Goal: Task Accomplishment & Management: Manage account settings

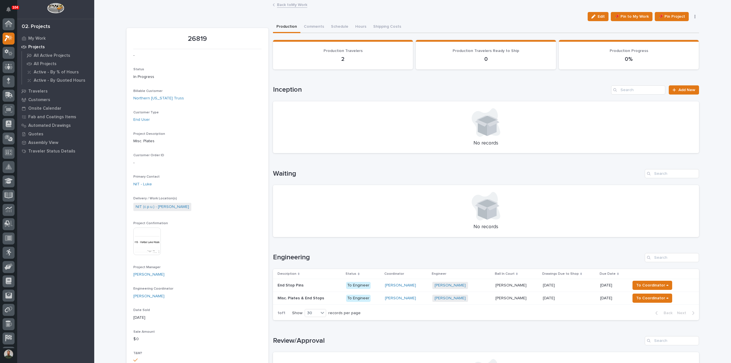
scroll to position [13, 0]
click at [304, 288] on div "End Stop Pins End Stop Pins" at bounding box center [309, 285] width 64 height 9
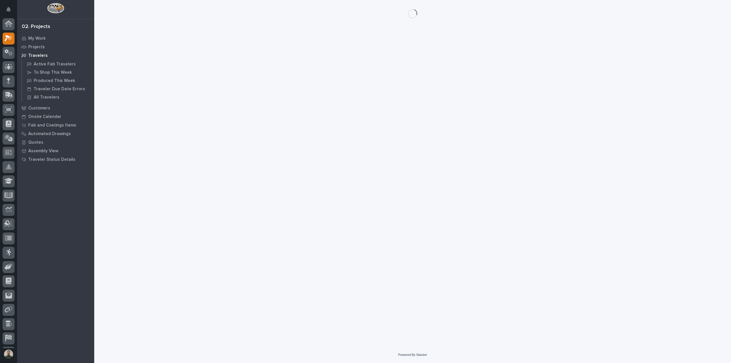
scroll to position [13, 0]
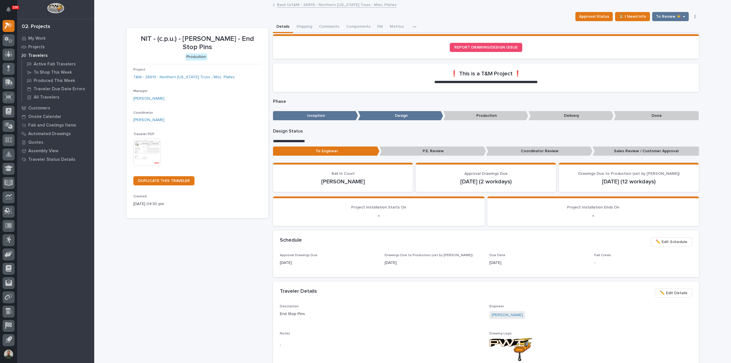
click at [664, 293] on span "✏️ Edit Details" at bounding box center [673, 292] width 27 height 7
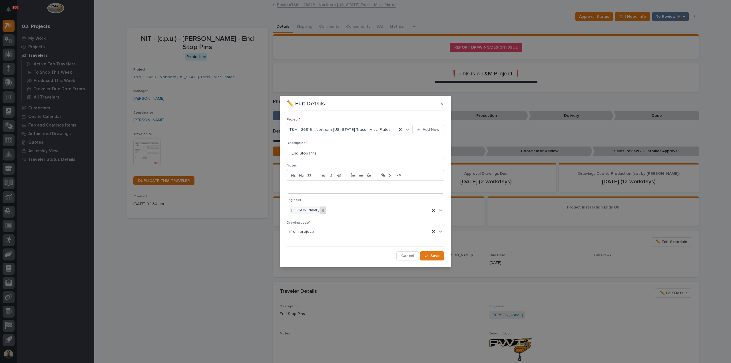
drag, startPoint x: 321, startPoint y: 210, endPoint x: 325, endPoint y: 210, distance: 3.1
click at [322, 210] on div at bounding box center [323, 210] width 6 height 8
click at [334, 210] on div "Select..." at bounding box center [362, 210] width 150 height 9
type input "****"
click at [431, 257] on span "Save" at bounding box center [434, 255] width 9 height 5
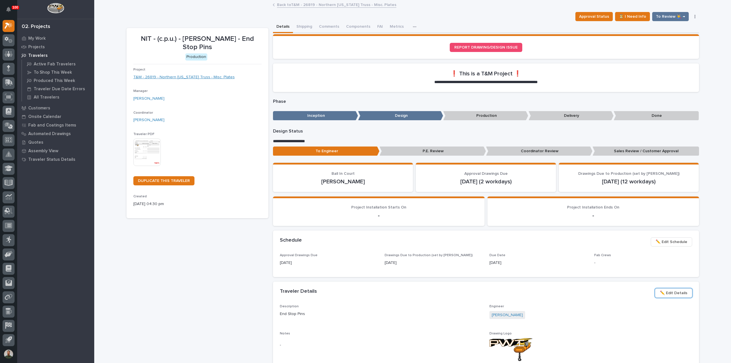
click at [204, 76] on link "T&M - 26819 - Northern Indiana Truss - Misc. Plates" at bounding box center [183, 77] width 101 height 6
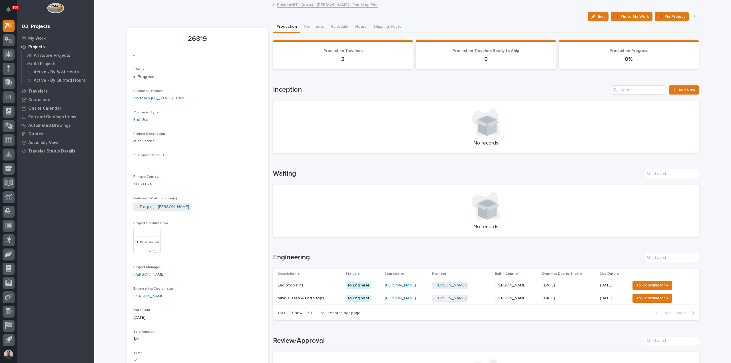
scroll to position [38, 0]
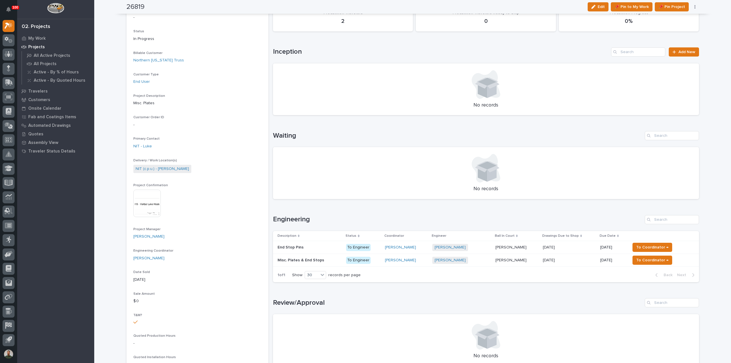
click at [314, 260] on p "Misc. Plates & End Stops" at bounding box center [301, 260] width 48 height 6
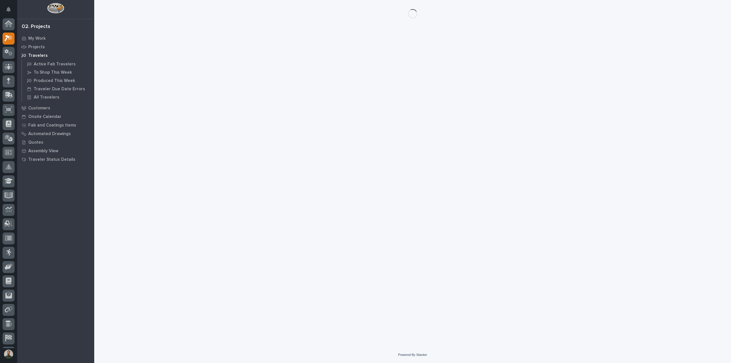
scroll to position [13, 0]
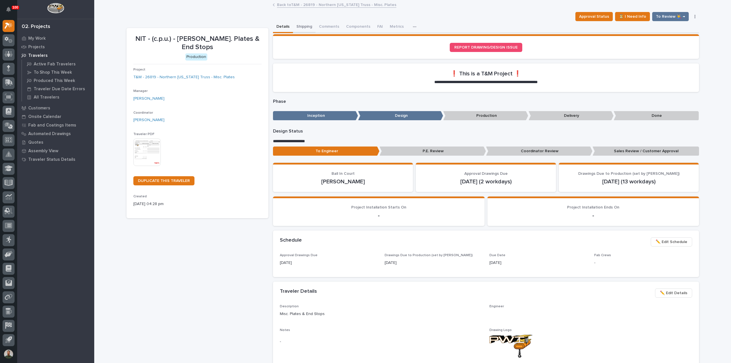
click at [302, 25] on button "Shipping" at bounding box center [304, 27] width 23 height 12
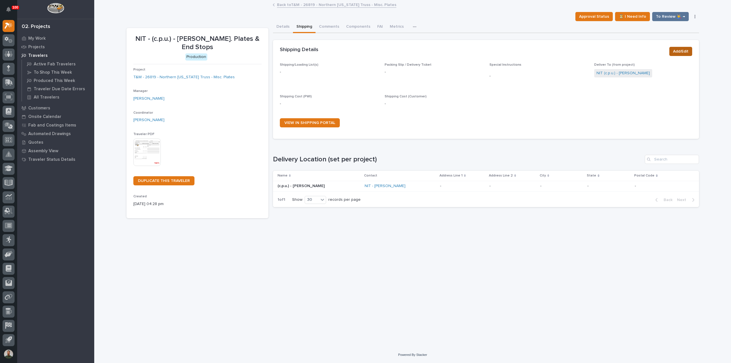
click at [683, 50] on span "Add/Edit" at bounding box center [680, 51] width 15 height 7
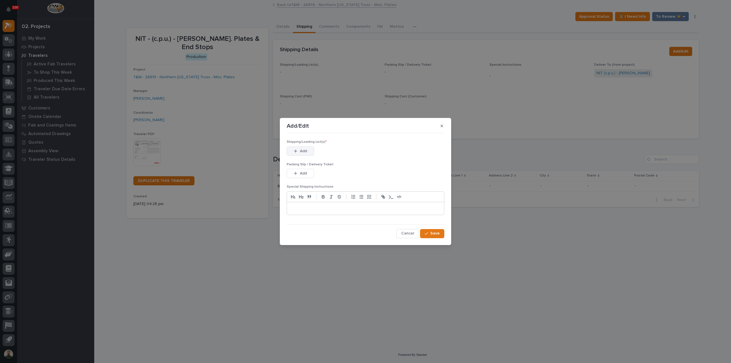
click at [303, 149] on span "Add" at bounding box center [303, 150] width 7 height 5
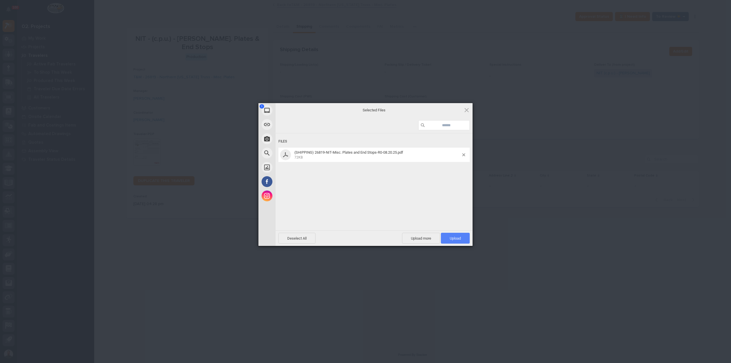
click at [462, 238] on span "Upload 1" at bounding box center [455, 238] width 29 height 11
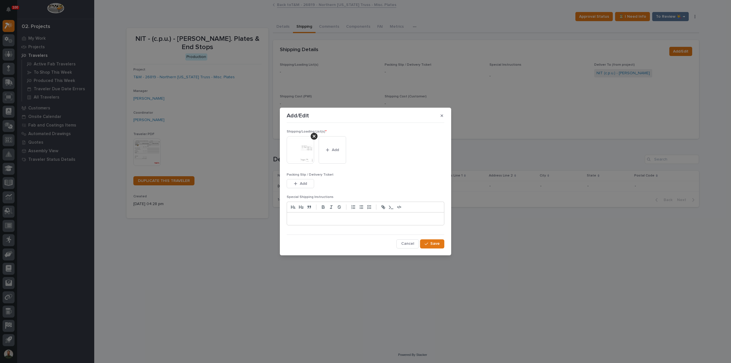
click at [382, 222] on div at bounding box center [365, 218] width 157 height 13
click at [393, 219] on p "**********" at bounding box center [365, 219] width 149 height 6
click at [438, 247] on button "Save" at bounding box center [432, 243] width 24 height 9
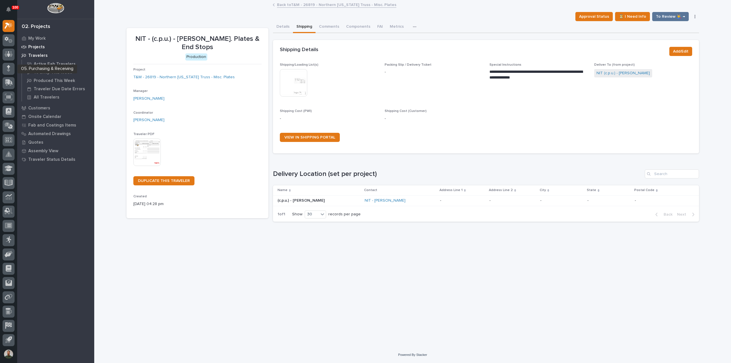
drag, startPoint x: 12, startPoint y: 66, endPoint x: 43, endPoint y: 46, distance: 37.1
click at [385, 290] on div "Loading... Saving… Loading... Saving… NIT - (c.p.u.) - Jay Hostetler - Misc. Pl…" at bounding box center [413, 167] width 578 height 332
click at [283, 25] on button "Details" at bounding box center [283, 27] width 20 height 12
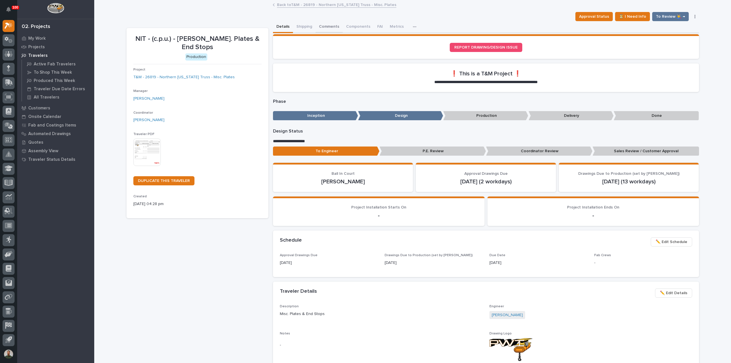
click at [328, 26] on button "Comments" at bounding box center [328, 27] width 27 height 12
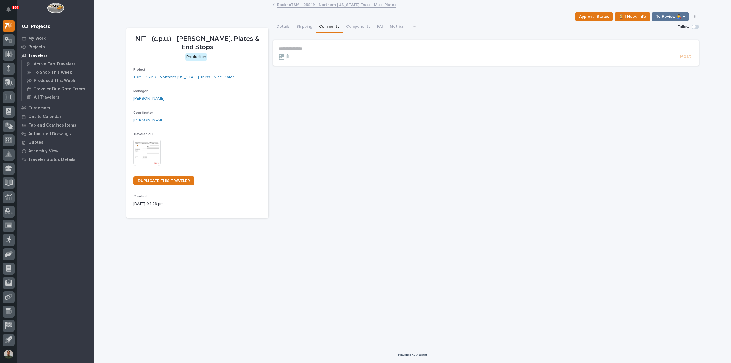
click at [303, 50] on p "**********" at bounding box center [486, 48] width 414 height 5
click at [689, 58] on span "Post" at bounding box center [685, 58] width 11 height 7
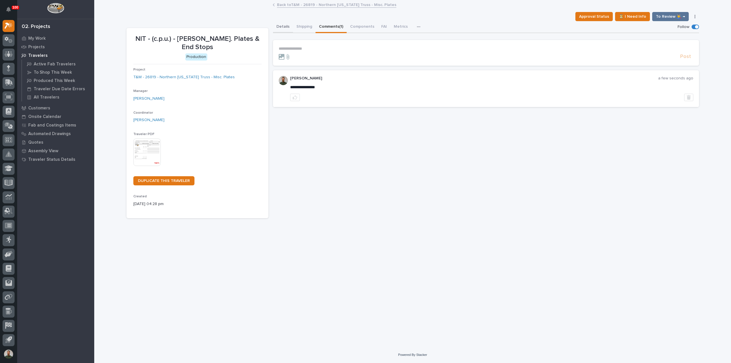
click at [280, 27] on button "Details" at bounding box center [283, 27] width 20 height 12
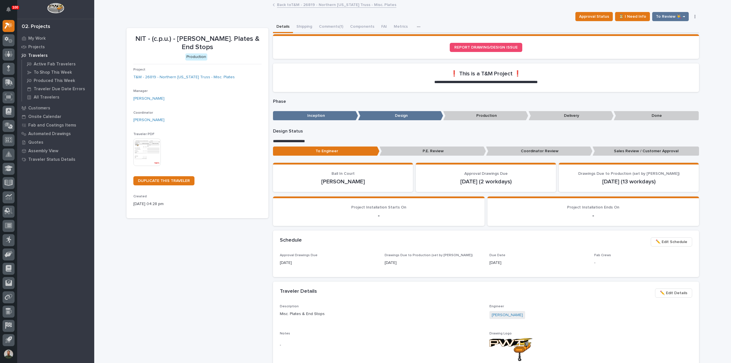
click at [669, 150] on p "Sales Review / Customer Approval" at bounding box center [645, 150] width 106 height 9
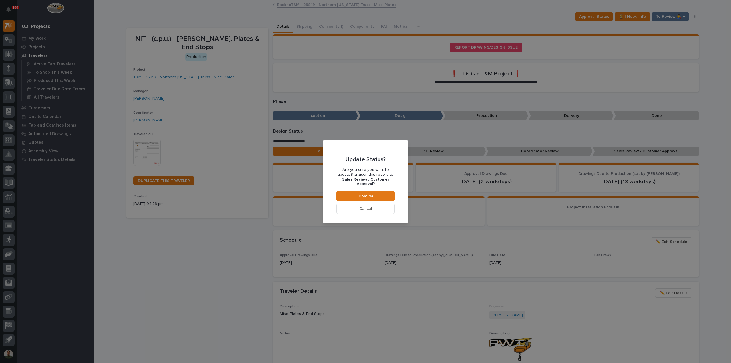
drag, startPoint x: 365, startPoint y: 206, endPoint x: 405, endPoint y: 203, distance: 39.9
click at [365, 206] on span "Cancel" at bounding box center [365, 208] width 13 height 5
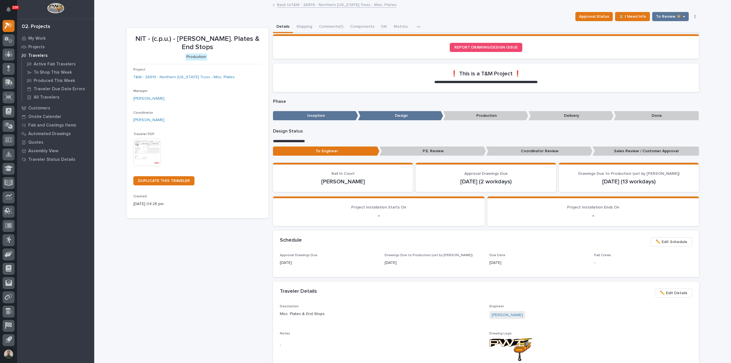
scroll to position [34, 0]
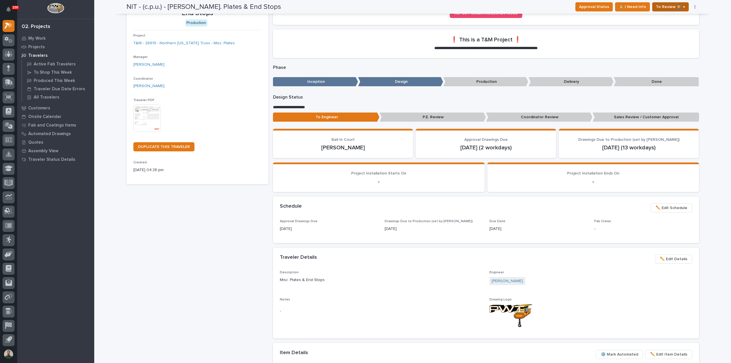
click at [664, 7] on span "To Review 👨‍🏭 →" at bounding box center [670, 6] width 29 height 7
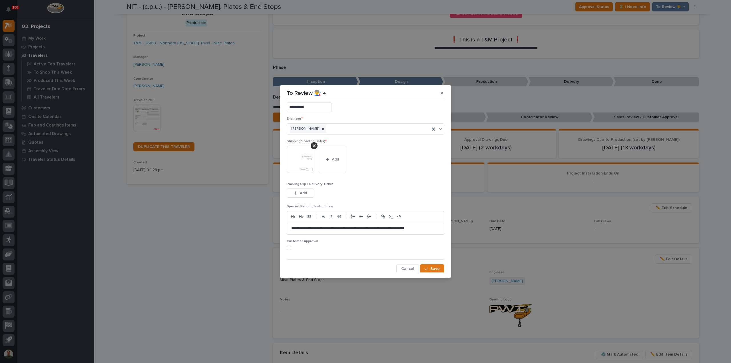
scroll to position [11, 0]
click at [288, 246] on span at bounding box center [289, 247] width 5 height 5
drag, startPoint x: 429, startPoint y: 266, endPoint x: 431, endPoint y: 268, distance: 3.0
click at [430, 267] on span "Save" at bounding box center [434, 268] width 9 height 5
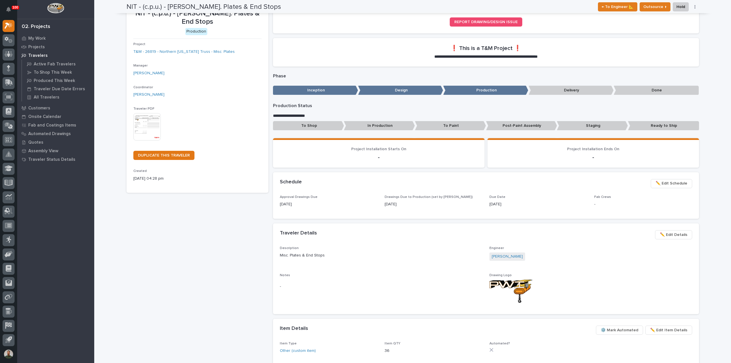
scroll to position [17, 0]
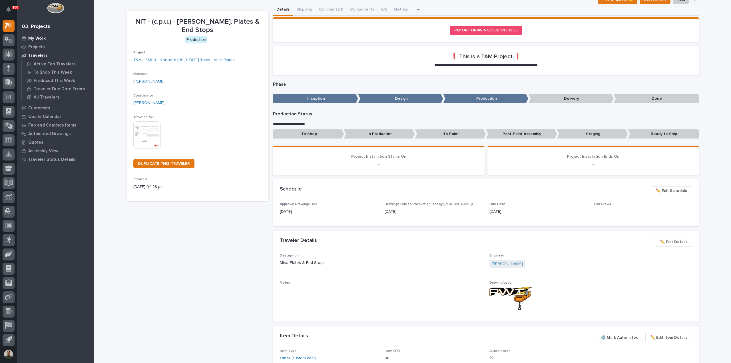
click at [37, 39] on p "My Work" at bounding box center [36, 38] width 17 height 5
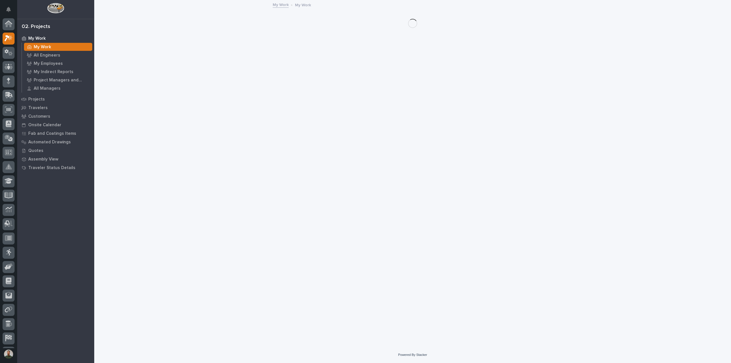
scroll to position [13, 0]
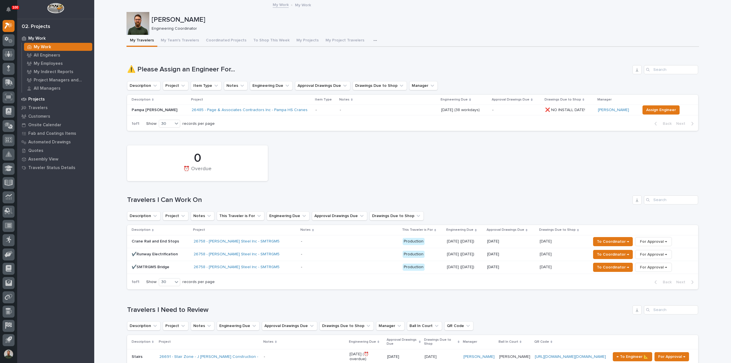
click at [41, 98] on p "Projects" at bounding box center [36, 99] width 17 height 5
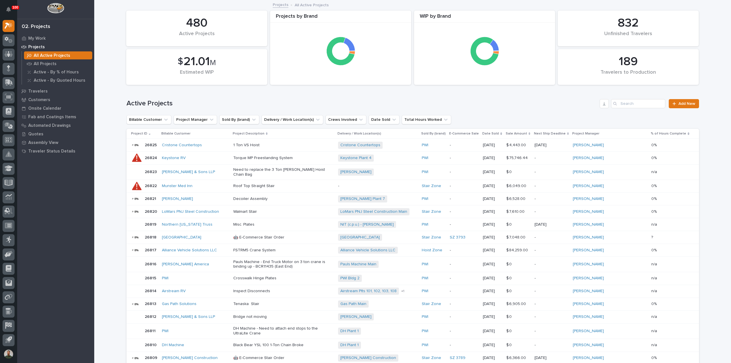
click at [148, 221] on p "26819" at bounding box center [151, 224] width 13 height 6
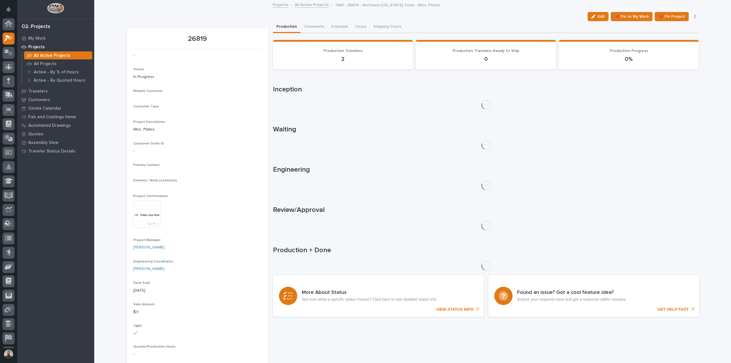
scroll to position [13, 0]
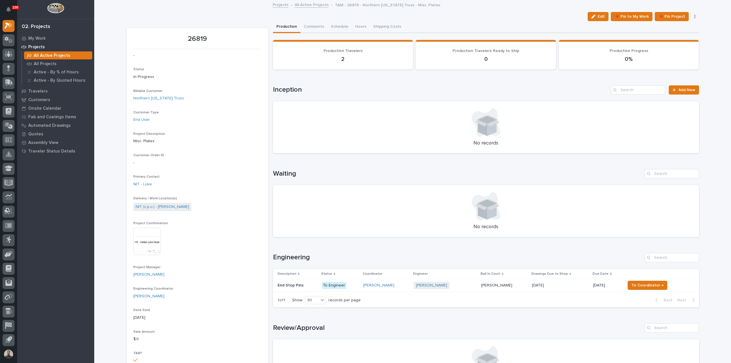
click at [300, 291] on td "End Stop Pins End Stop Pins" at bounding box center [296, 285] width 47 height 13
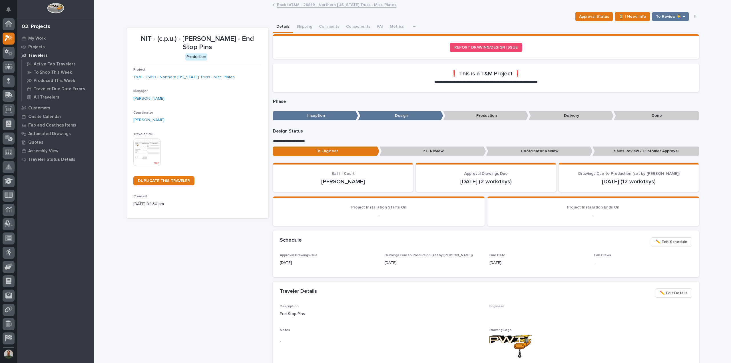
scroll to position [13, 0]
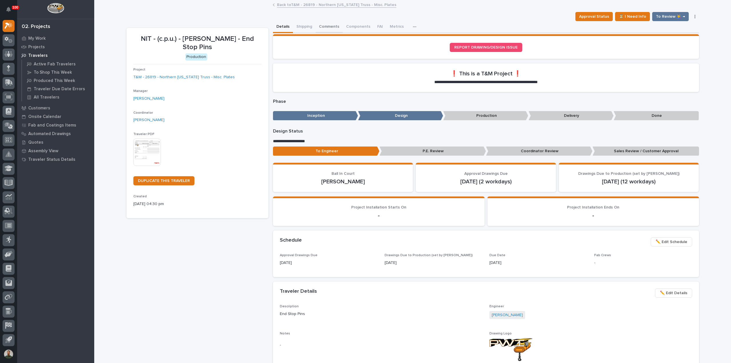
drag, startPoint x: 319, startPoint y: 28, endPoint x: 329, endPoint y: 33, distance: 11.1
click at [319, 29] on button "Comments" at bounding box center [328, 27] width 27 height 12
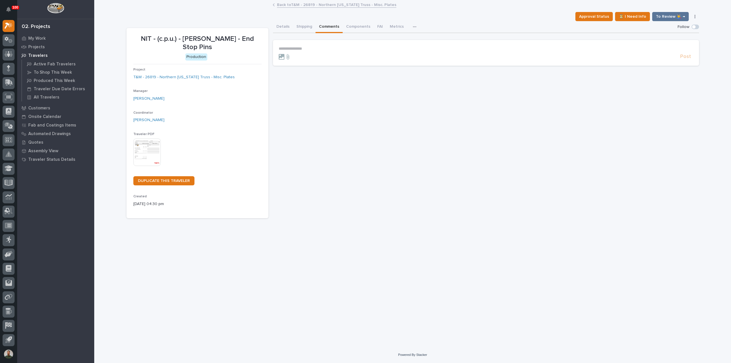
drag, startPoint x: 334, startPoint y: 44, endPoint x: 337, endPoint y: 48, distance: 5.0
click at [335, 46] on section "**********" at bounding box center [486, 53] width 426 height 26
click at [337, 48] on p "**********" at bounding box center [486, 48] width 414 height 5
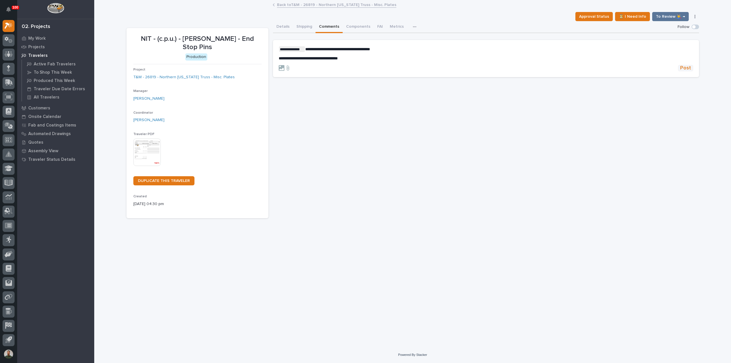
click at [689, 71] on span "Post" at bounding box center [685, 68] width 11 height 7
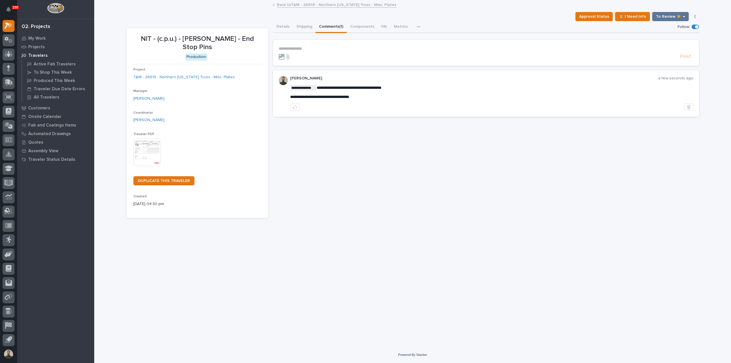
click at [466, 175] on div "**********" at bounding box center [486, 119] width 426 height 197
click at [40, 39] on p "My Work" at bounding box center [36, 38] width 17 height 5
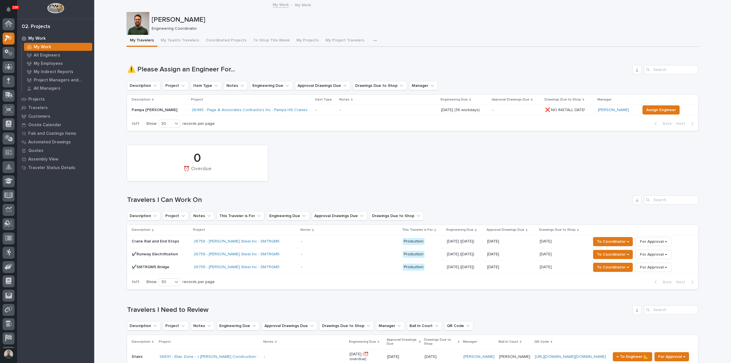
scroll to position [13, 0]
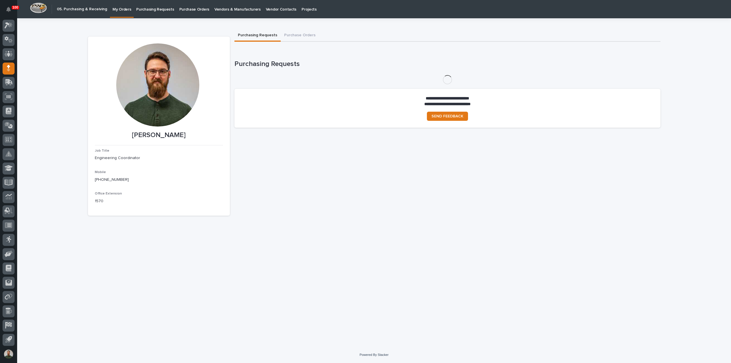
scroll to position [13, 0]
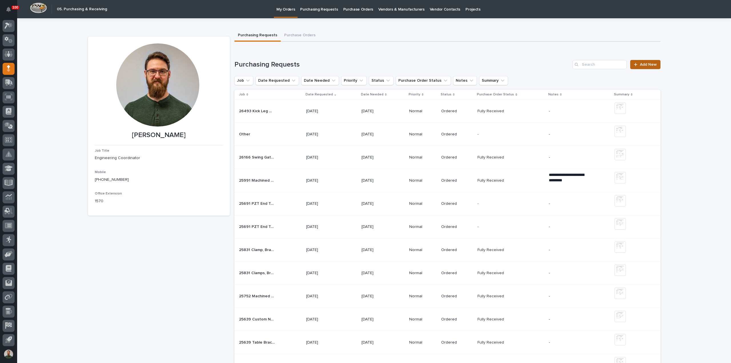
click at [655, 63] on link "Add New" at bounding box center [645, 64] width 30 height 9
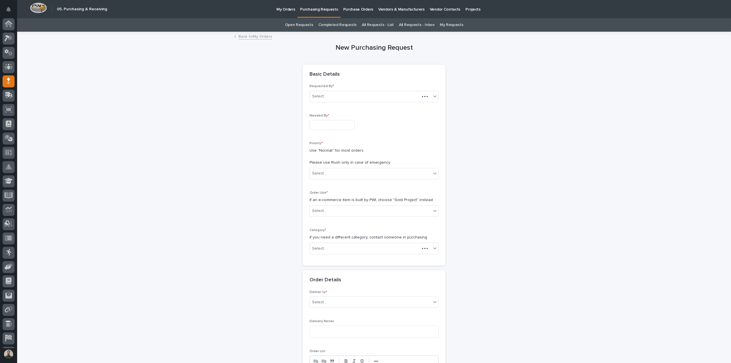
scroll to position [13, 0]
click at [321, 122] on input "text" at bounding box center [331, 125] width 45 height 10
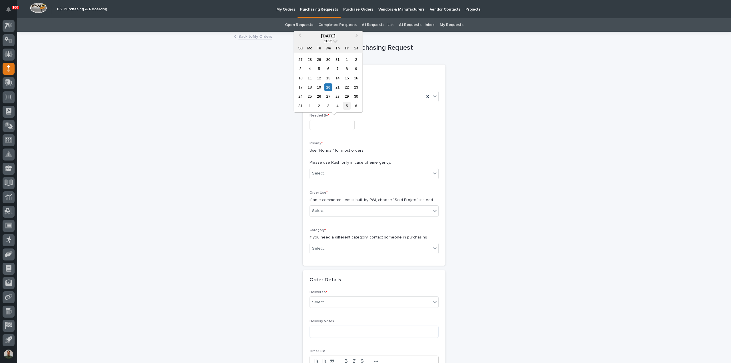
click at [350, 106] on div "5" at bounding box center [347, 106] width 8 height 8
type input "**********"
click at [334, 170] on div "Select..." at bounding box center [370, 173] width 121 height 9
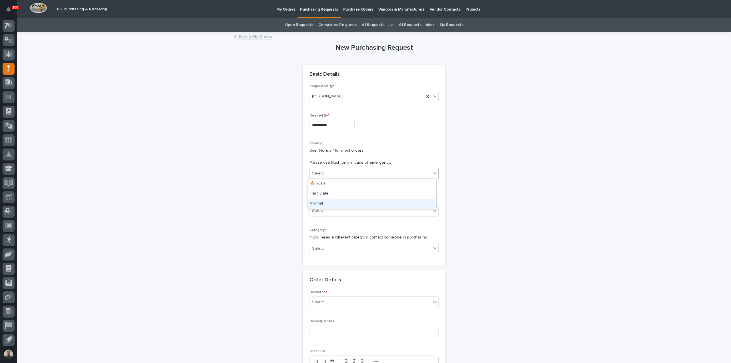
click at [337, 202] on div "Normal" at bounding box center [371, 204] width 128 height 10
click at [337, 210] on div "Select..." at bounding box center [370, 210] width 121 height 9
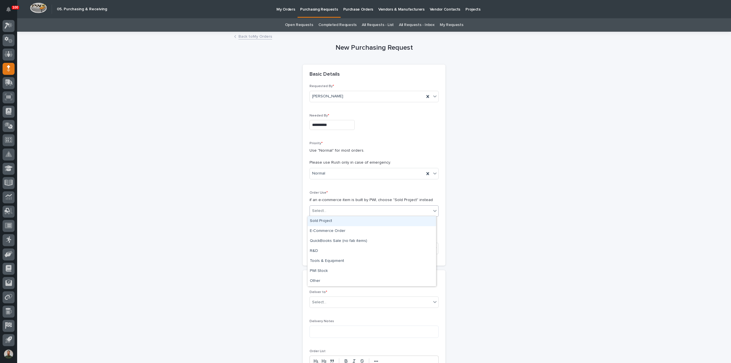
click at [323, 221] on div "Sold Project" at bounding box center [371, 221] width 128 height 10
click at [330, 250] on div "Select..." at bounding box center [370, 248] width 121 height 9
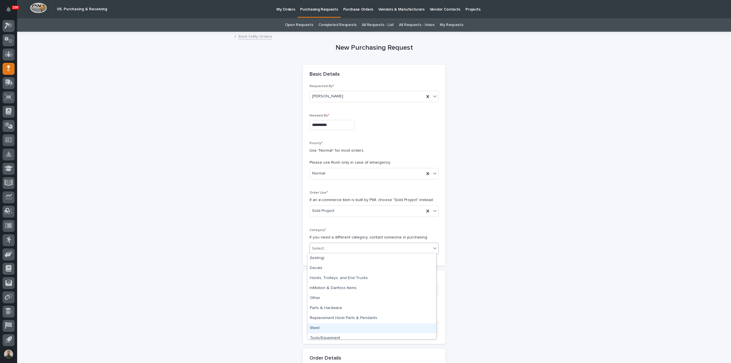
click at [331, 328] on div "Steel" at bounding box center [371, 328] width 128 height 10
click at [333, 289] on div "Select..." at bounding box center [370, 288] width 121 height 9
type input "*****"
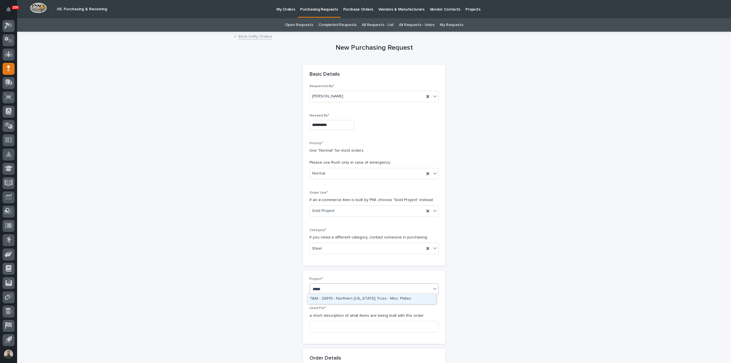
click at [323, 298] on div "T&M - 26819 - Northern Indiana Truss - Misc. Plates" at bounding box center [371, 299] width 128 height 10
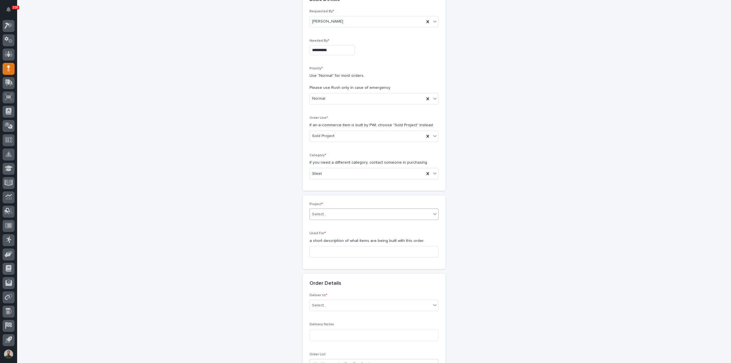
scroll to position [76, 0]
click at [336, 249] on input at bounding box center [373, 250] width 129 height 11
type input "Misc. Plates and End Stops"
click at [358, 307] on div "Select..." at bounding box center [373, 303] width 129 height 11
click at [342, 316] on div "PWI" at bounding box center [371, 314] width 128 height 10
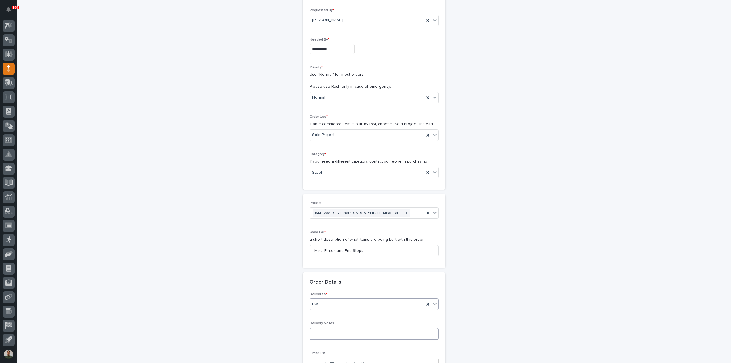
click at [335, 331] on textarea at bounding box center [373, 334] width 129 height 12
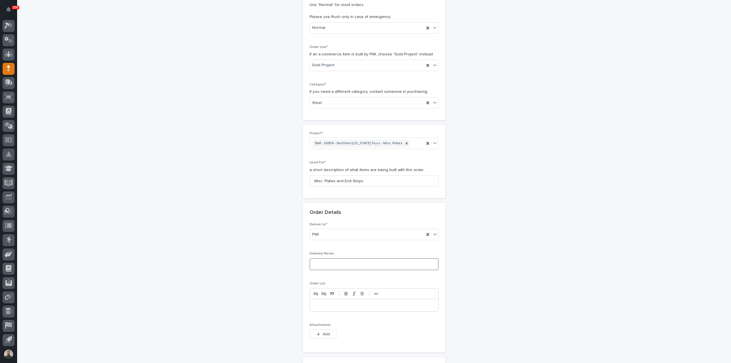
scroll to position [228, 0]
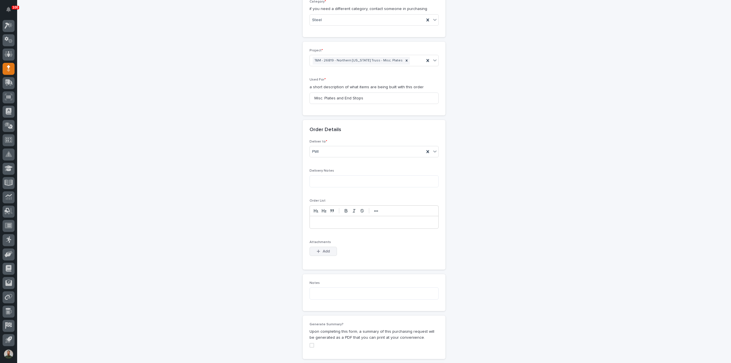
click at [323, 250] on span "Add" at bounding box center [326, 251] width 7 height 5
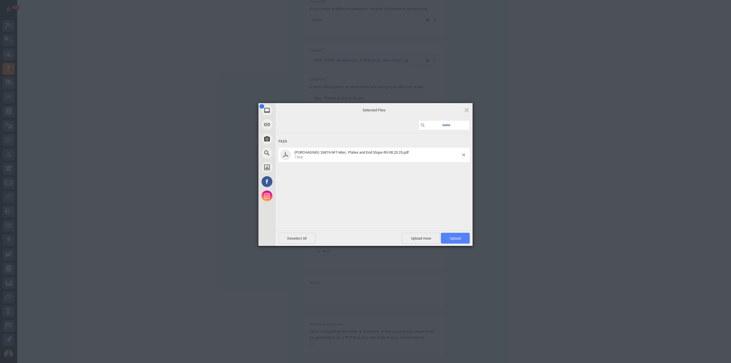
drag, startPoint x: 469, startPoint y: 235, endPoint x: 467, endPoint y: 237, distance: 3.0
click at [468, 235] on span "Upload 1" at bounding box center [455, 238] width 29 height 11
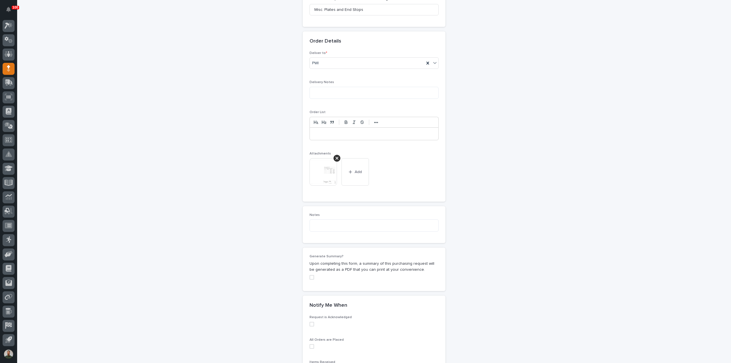
scroll to position [393, 0]
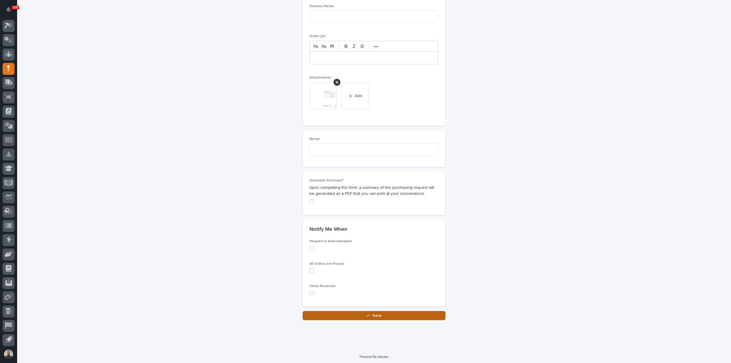
click at [402, 315] on button "Save" at bounding box center [374, 315] width 143 height 9
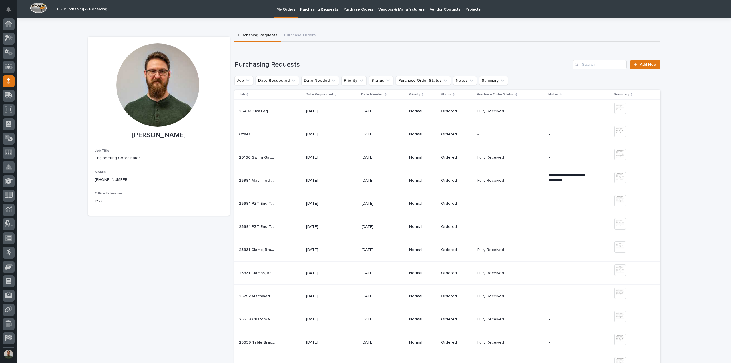
scroll to position [13, 0]
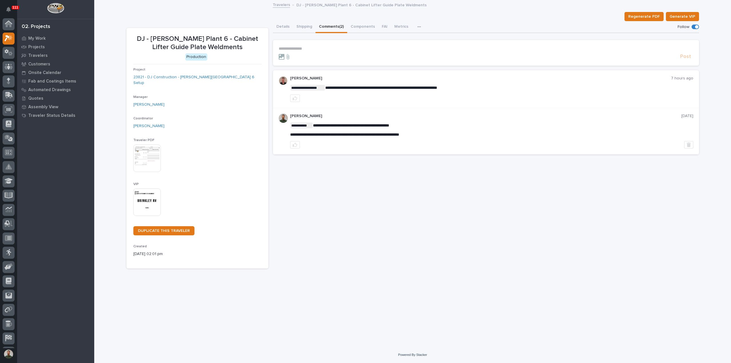
scroll to position [13, 0]
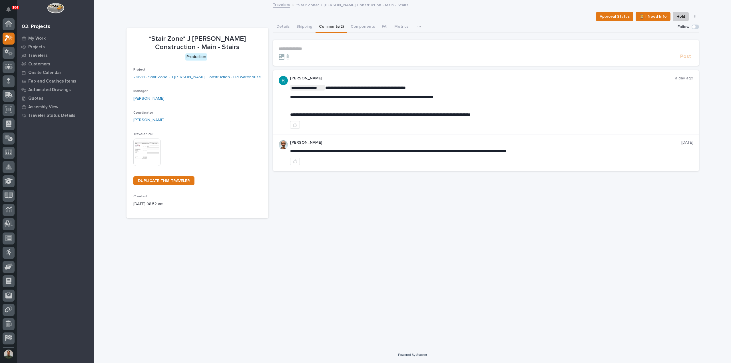
scroll to position [13, 0]
drag, startPoint x: 385, startPoint y: 97, endPoint x: 543, endPoint y: 82, distance: 157.9
click at [391, 98] on span "**********" at bounding box center [361, 97] width 143 height 4
drag, startPoint x: 513, startPoint y: 81, endPoint x: 507, endPoint y: 92, distance: 12.5
click at [512, 82] on div "**********" at bounding box center [491, 102] width 403 height 52
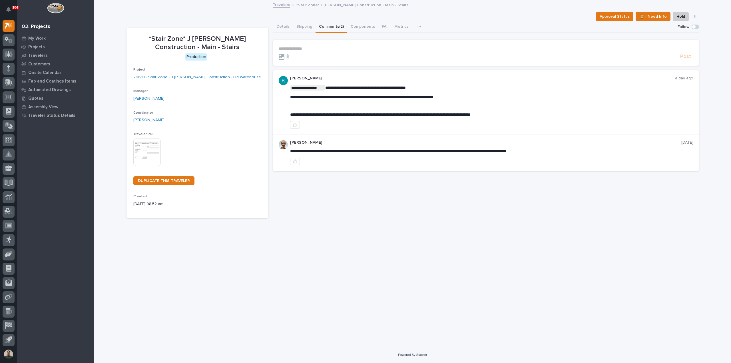
drag, startPoint x: 458, startPoint y: 217, endPoint x: 451, endPoint y: 217, distance: 7.4
click at [457, 217] on div "**********" at bounding box center [486, 119] width 426 height 197
click at [219, 81] on div "Project 26691 - Stair Zone - J Benton Construction - LRI Warehouse" at bounding box center [197, 76] width 128 height 17
click at [218, 80] on link "26691 - Stair Zone - J Benton Construction - LRI Warehouse" at bounding box center [197, 77] width 128 height 6
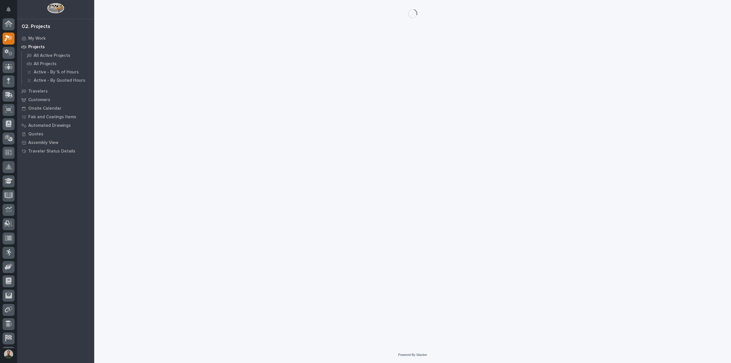
scroll to position [13, 0]
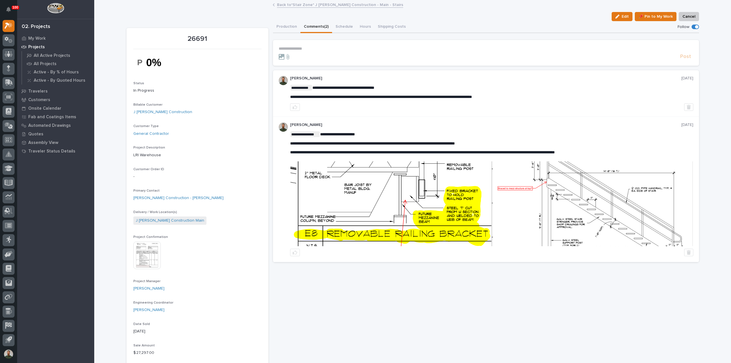
click at [304, 30] on button "Comments (2)" at bounding box center [316, 27] width 32 height 12
click at [333, 48] on p "**********" at bounding box center [486, 48] width 414 height 5
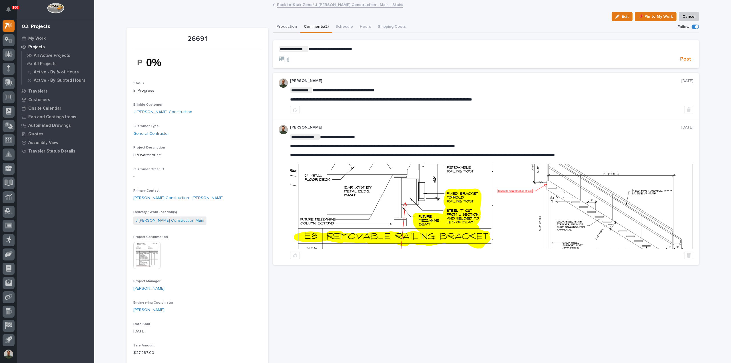
click at [287, 20] on div "Edit 📌 Pin to My Work Cancel" at bounding box center [412, 16] width 572 height 9
click at [288, 21] on button "Production" at bounding box center [286, 27] width 27 height 12
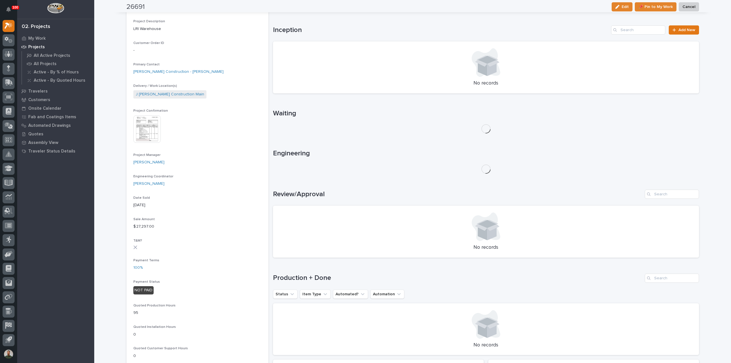
scroll to position [152, 0]
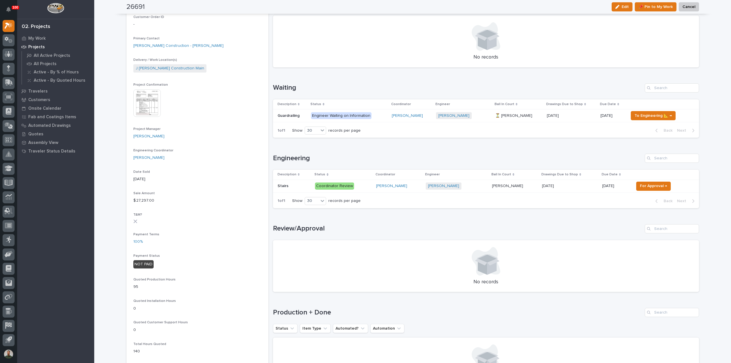
click at [289, 116] on p "Guardrailing" at bounding box center [288, 115] width 23 height 6
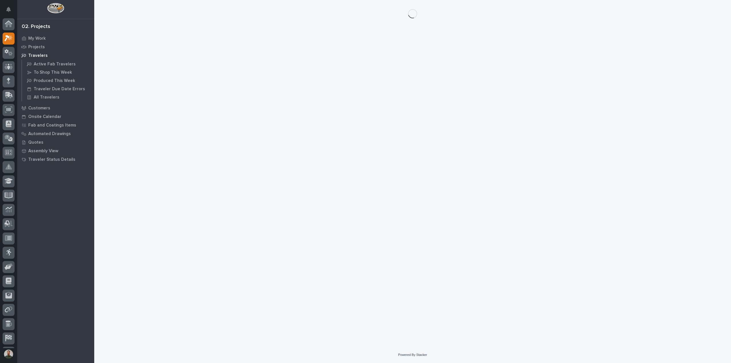
scroll to position [13, 0]
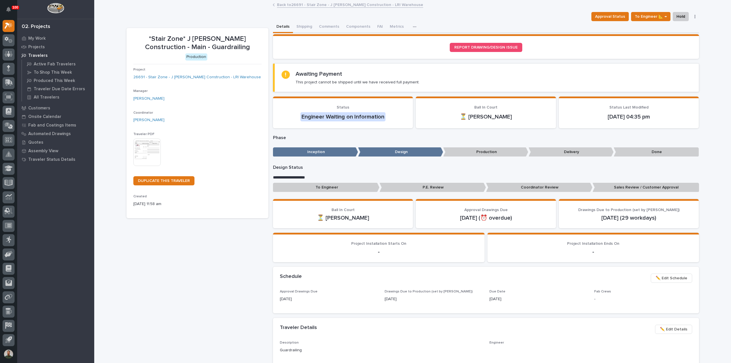
drag, startPoint x: 325, startPoint y: 27, endPoint x: 331, endPoint y: 35, distance: 9.5
click at [325, 28] on button "Comments" at bounding box center [328, 27] width 27 height 12
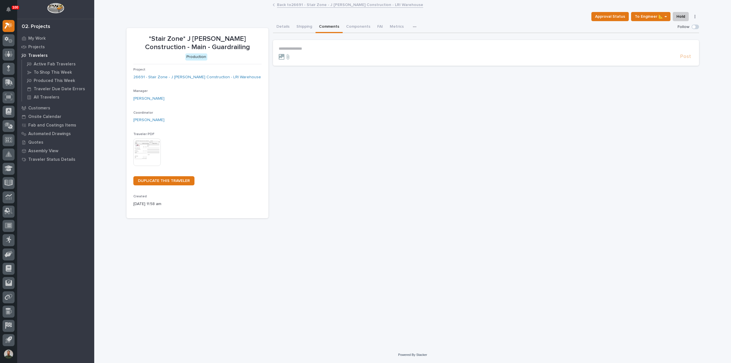
click at [325, 47] on p "**********" at bounding box center [486, 48] width 414 height 5
click at [214, 78] on link "26691 - Stair Zone - J Benton Construction - LRI Warehouse" at bounding box center [197, 77] width 128 height 6
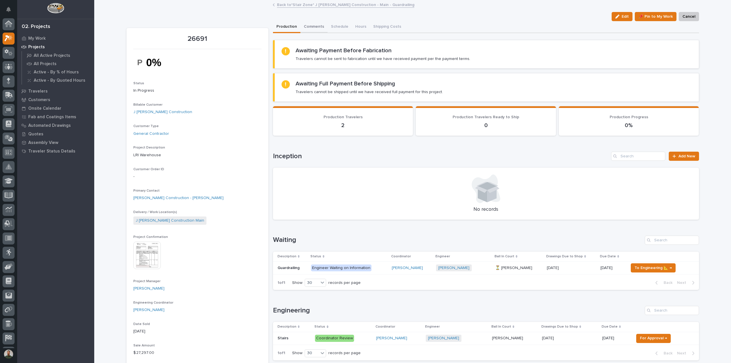
scroll to position [13, 0]
drag, startPoint x: 319, startPoint y: 26, endPoint x: 320, endPoint y: 33, distance: 6.7
click at [319, 27] on button "Comments (2)" at bounding box center [316, 27] width 32 height 12
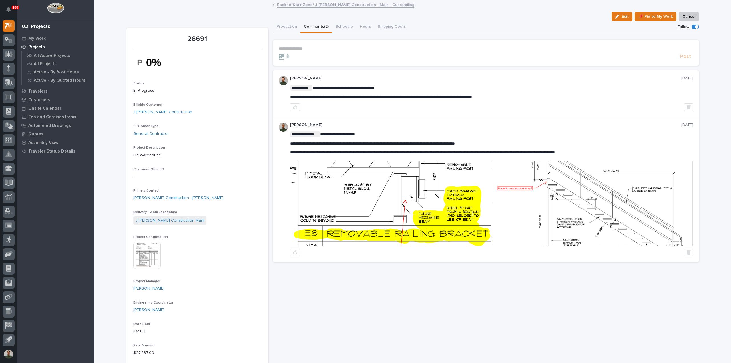
click at [311, 47] on p "**********" at bounding box center [486, 48] width 414 height 5
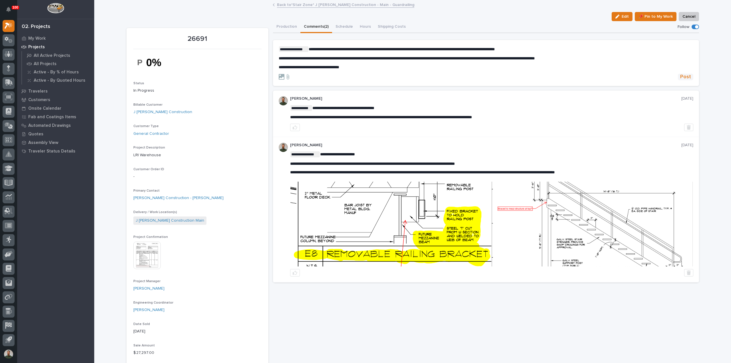
click at [686, 75] on span "Post" at bounding box center [685, 77] width 11 height 7
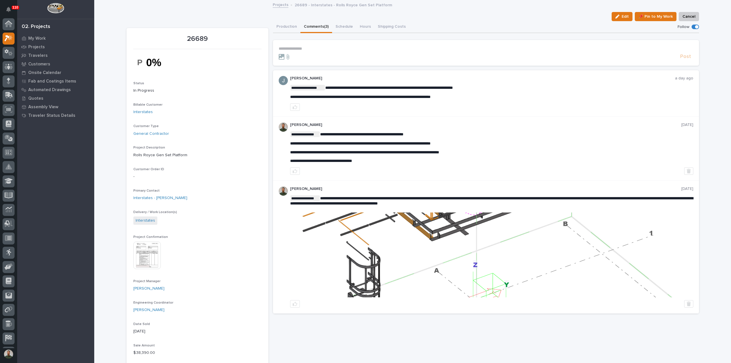
scroll to position [13, 0]
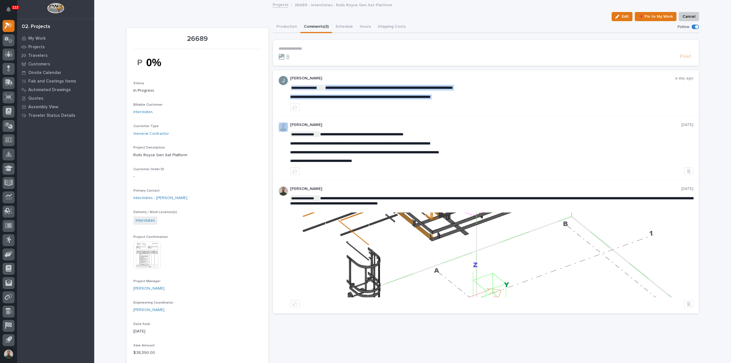
click at [395, 98] on span "**********" at bounding box center [360, 97] width 140 height 4
copy div "**********"
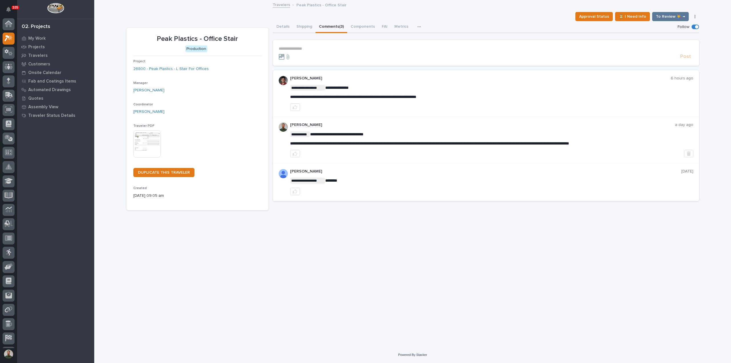
scroll to position [13, 0]
click at [332, 98] on span "**********" at bounding box center [353, 97] width 126 height 4
copy div "**********"
drag, startPoint x: 383, startPoint y: 85, endPoint x: 563, endPoint y: 105, distance: 181.5
click at [383, 85] on p "**********" at bounding box center [491, 88] width 403 height 6
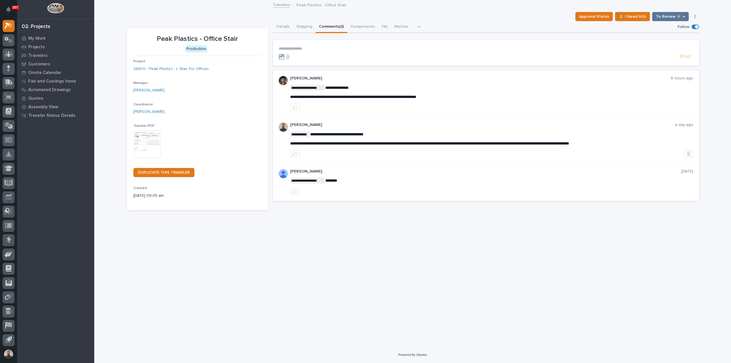
click at [394, 210] on div "**********" at bounding box center [413, 167] width 578 height 332
click at [306, 46] on p "**********" at bounding box center [486, 48] width 414 height 5
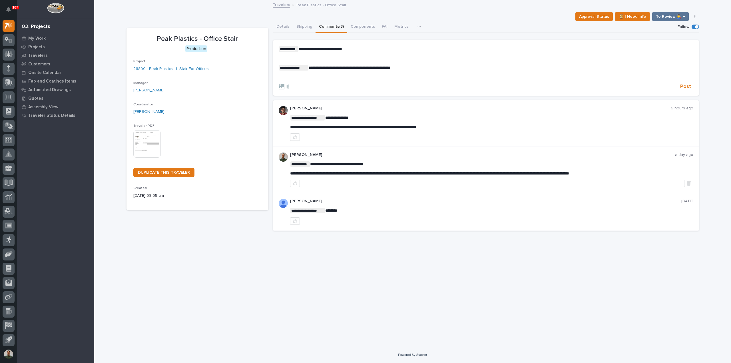
click at [329, 77] on p "﻿" at bounding box center [486, 77] width 414 height 5
click at [225, 37] on p "Peak Plastics - Office Stair" at bounding box center [197, 39] width 128 height 8
click at [225, 40] on p "Peak Plastics - Office Stair" at bounding box center [197, 39] width 128 height 8
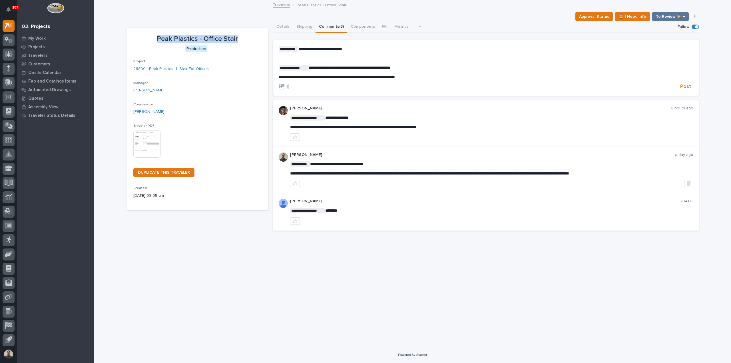
click at [224, 29] on section "Peak Plastics - Office Stair Production Project 26800 - Peak Plastics - L Stair…" at bounding box center [197, 119] width 142 height 182
click at [320, 7] on p "Peak Plastics - Office Stair" at bounding box center [321, 4] width 50 height 6
click at [320, 11] on div "**********" at bounding box center [412, 118] width 572 height 235
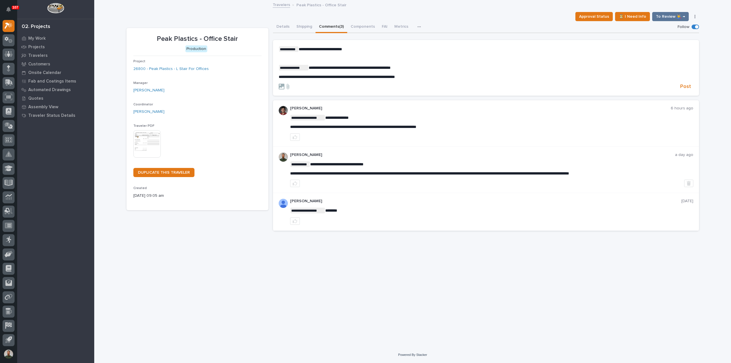
drag, startPoint x: 687, startPoint y: 84, endPoint x: 697, endPoint y: 86, distance: 9.2
click at [687, 84] on span "Post" at bounding box center [685, 86] width 11 height 7
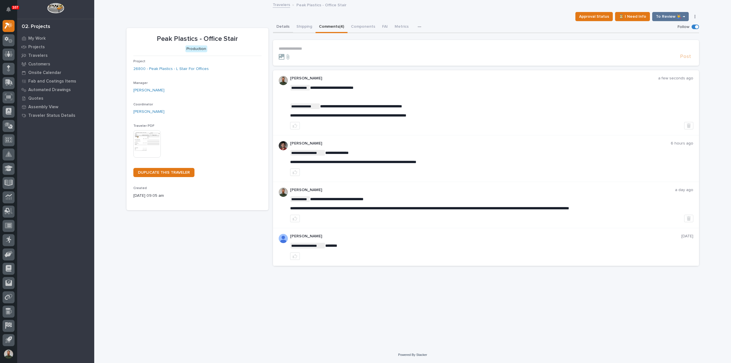
click at [283, 25] on button "Details" at bounding box center [283, 27] width 20 height 12
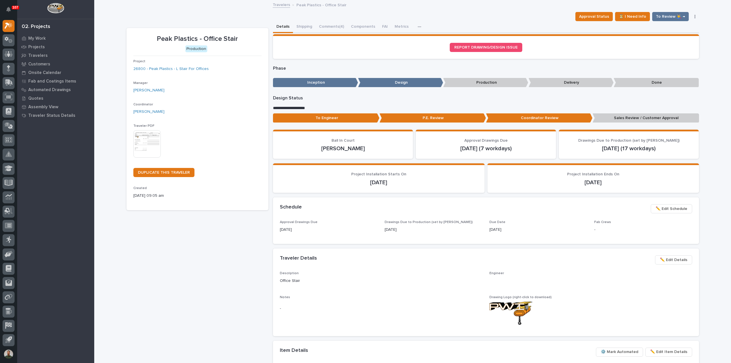
click at [632, 118] on p "Sales Review / Customer Approval" at bounding box center [645, 117] width 106 height 9
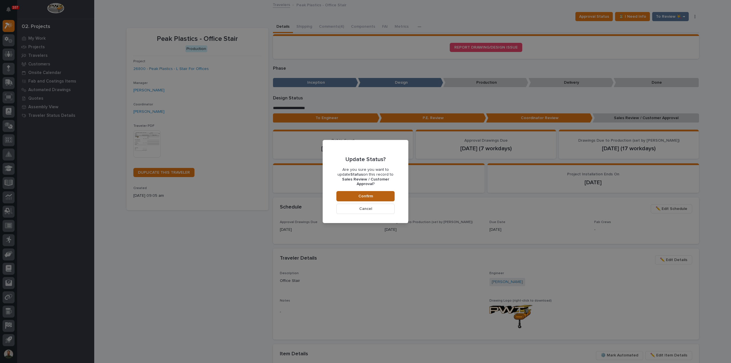
click at [376, 194] on button "Confirm" at bounding box center [365, 196] width 58 height 10
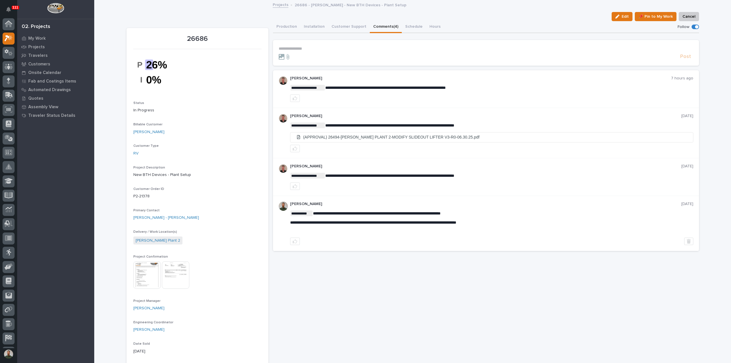
scroll to position [13, 0]
